Goal: Task Accomplishment & Management: Complete application form

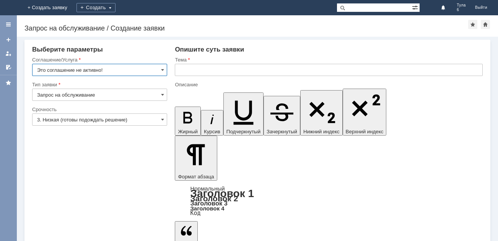
click at [9, 8] on img at bounding box center [9, 8] width 0 height 0
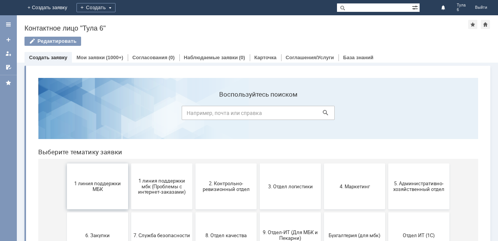
click at [90, 180] on button "1 линия поддержки МБК" at bounding box center [97, 187] width 61 height 46
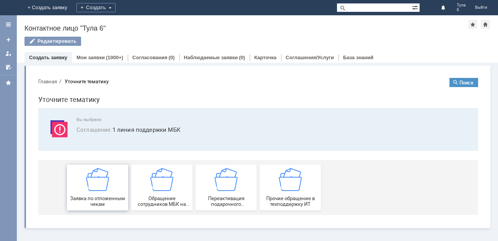
click at [98, 196] on span "Заявка по отложенным чекам" at bounding box center [97, 201] width 57 height 11
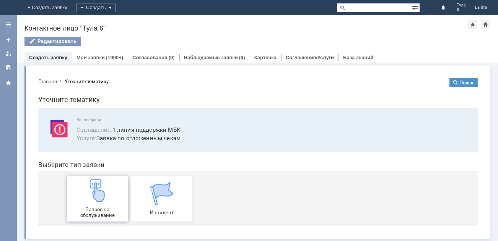
click at [100, 206] on div "Запрос на обслуживание" at bounding box center [97, 198] width 57 height 39
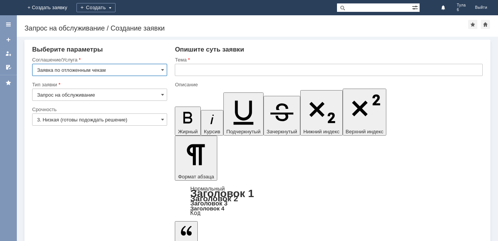
click at [211, 70] on input "text" at bounding box center [329, 70] width 308 height 12
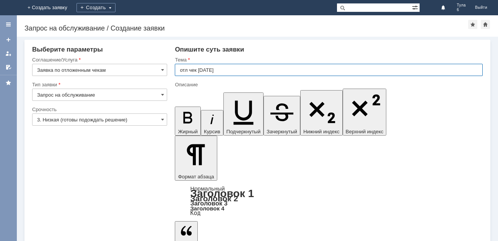
type input "отл чек [DATE]"
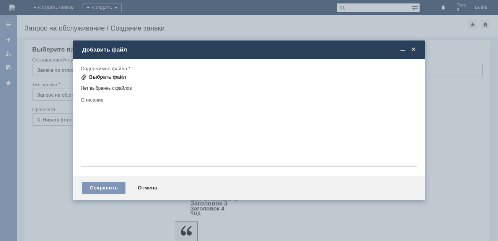
click at [118, 79] on div "Выбрать файл" at bounding box center [107, 77] width 37 height 6
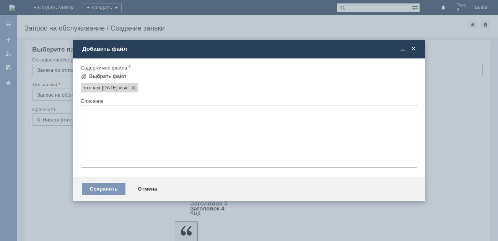
click at [109, 182] on div "Сохранить Отмена" at bounding box center [249, 189] width 352 height 24
click at [111, 191] on div "Сохранить" at bounding box center [103, 189] width 43 height 12
